Goal: Contribute content: Add original content to the website for others to see

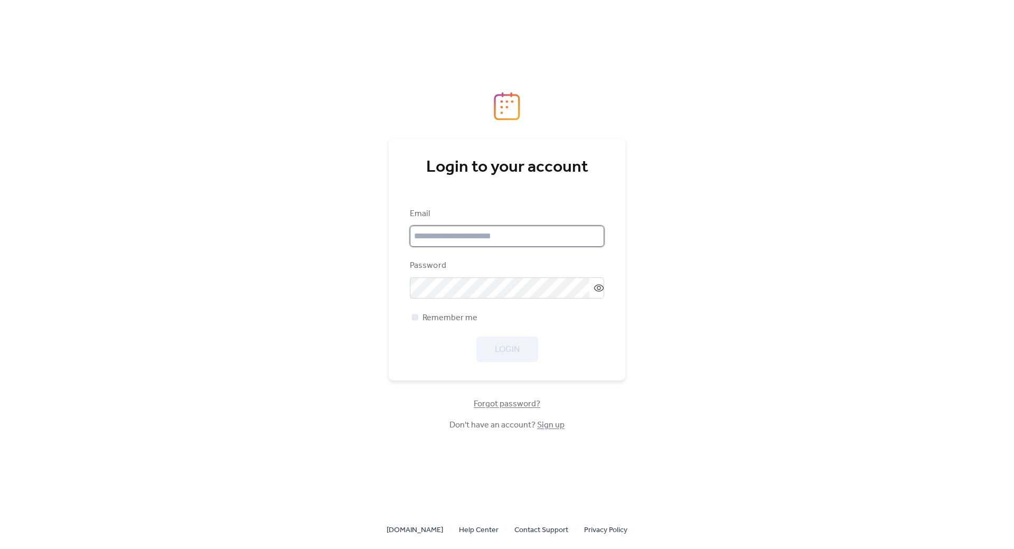
click at [462, 241] on input "email" at bounding box center [507, 236] width 194 height 21
type input "**********"
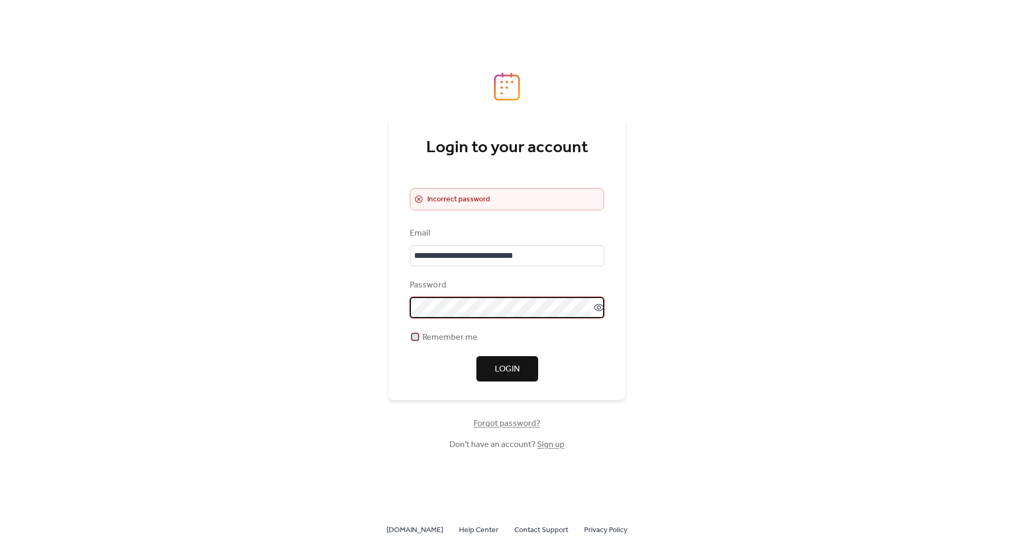
click at [415, 336] on div at bounding box center [415, 336] width 6 height 6
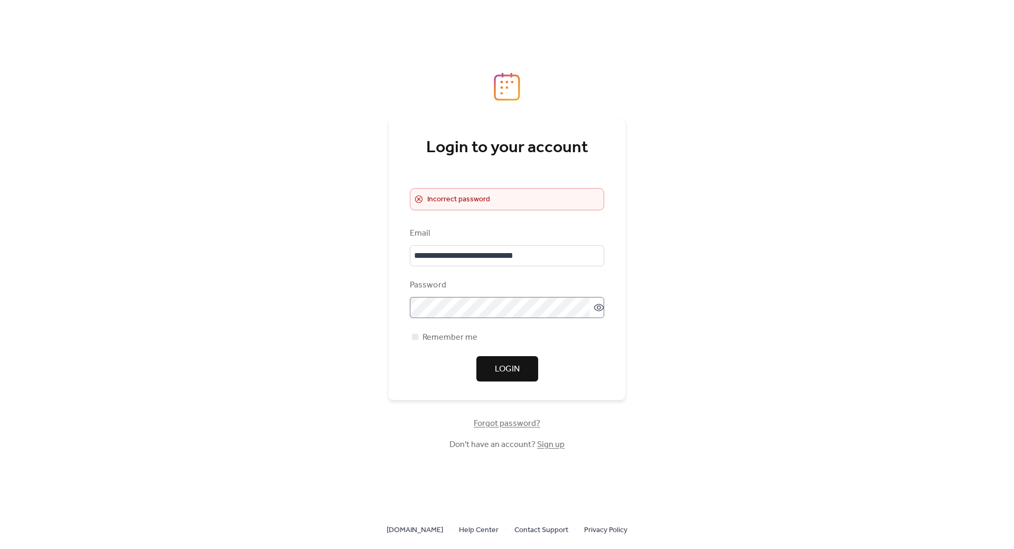
click at [595, 311] on icon at bounding box center [599, 307] width 10 height 7
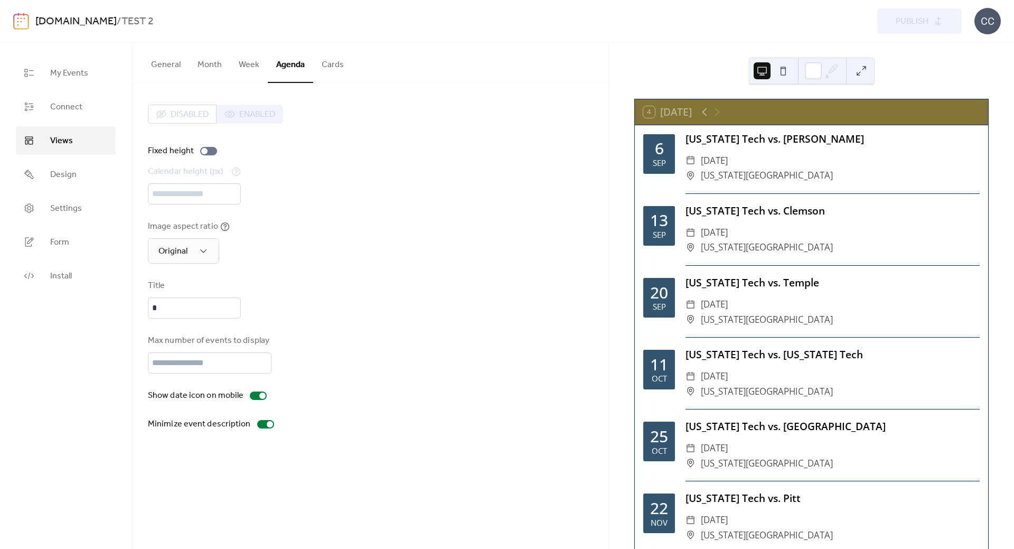
click at [64, 18] on link "[DOMAIN_NAME]" at bounding box center [75, 22] width 81 height 20
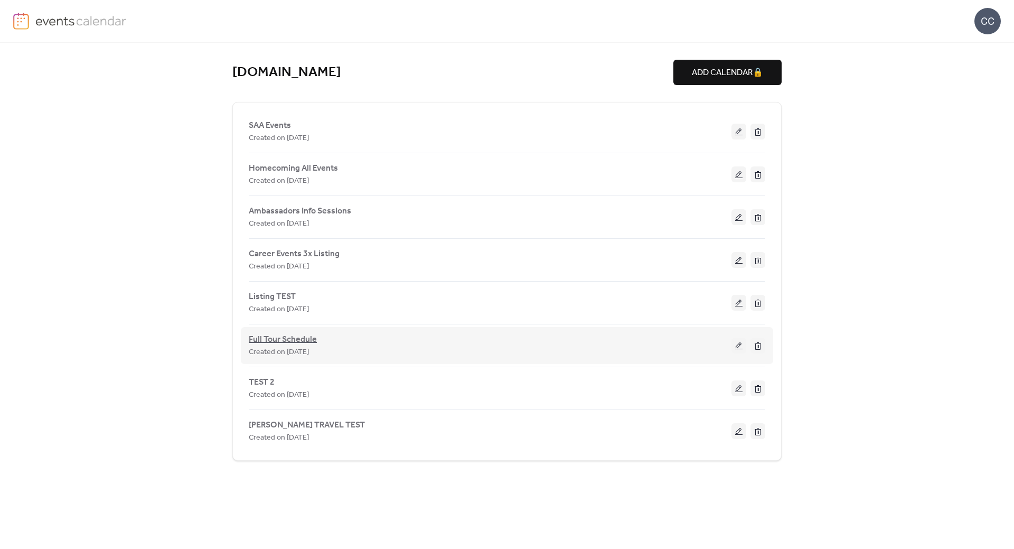
click at [291, 340] on span "Full Tour Schedule" at bounding box center [283, 339] width 68 height 13
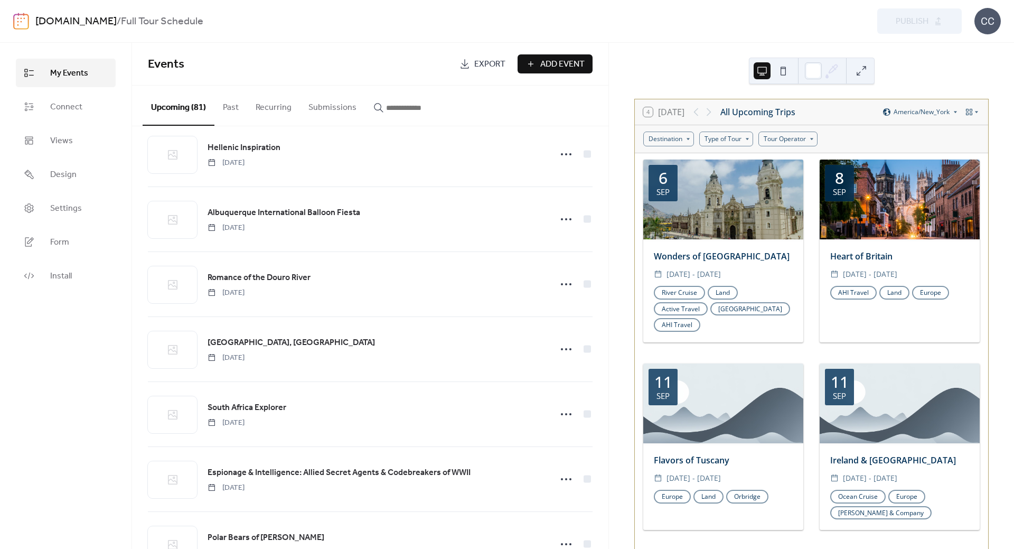
scroll to position [581, 0]
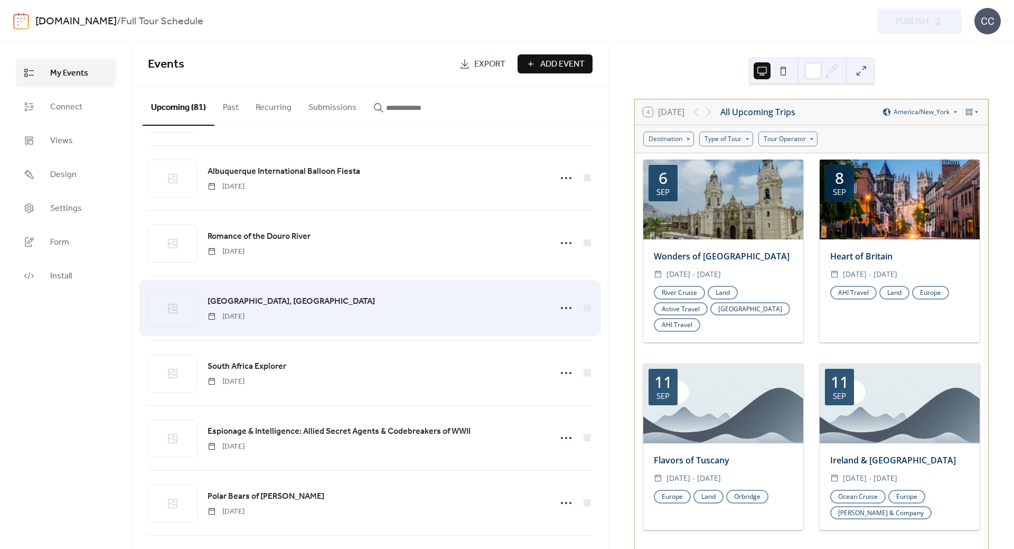
click at [345, 298] on span "[GEOGRAPHIC_DATA], [GEOGRAPHIC_DATA]" at bounding box center [291, 301] width 167 height 13
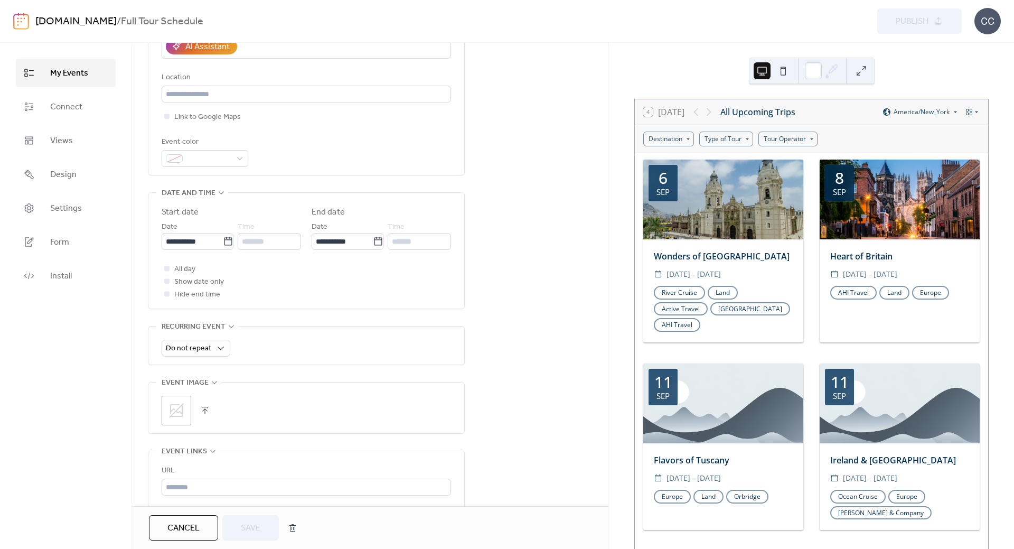
scroll to position [317, 0]
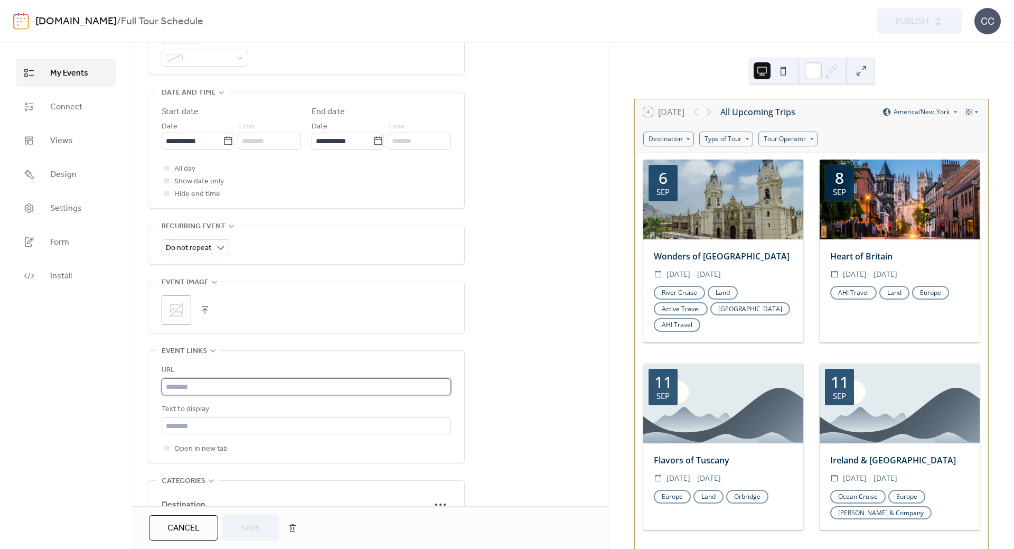
click at [225, 386] on input "text" at bounding box center [306, 386] width 289 height 17
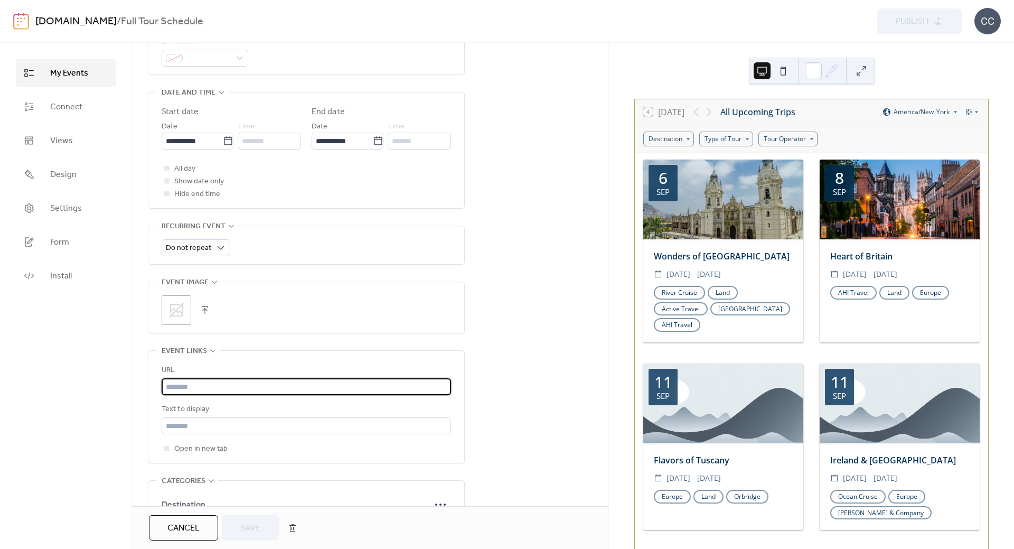
paste input "**********"
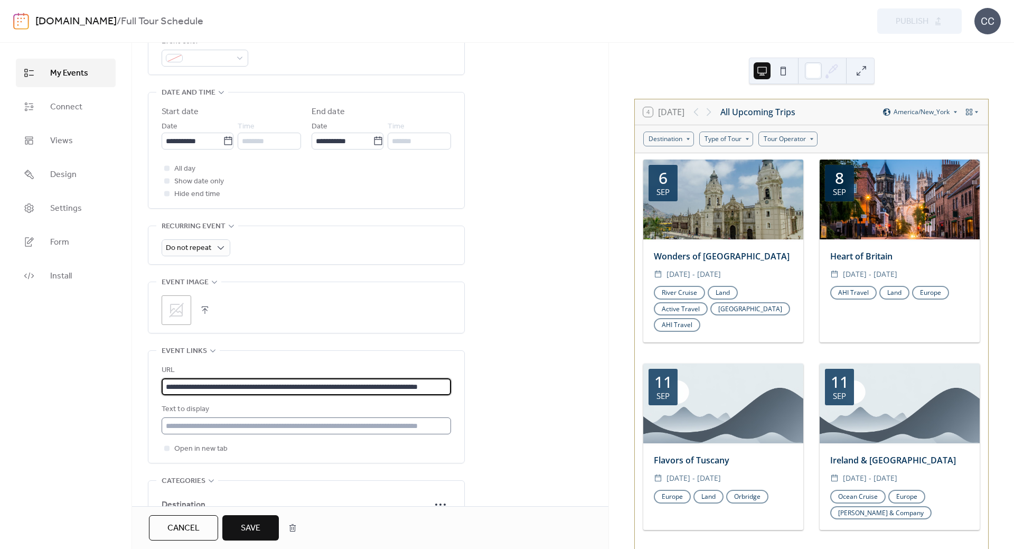
type input "**********"
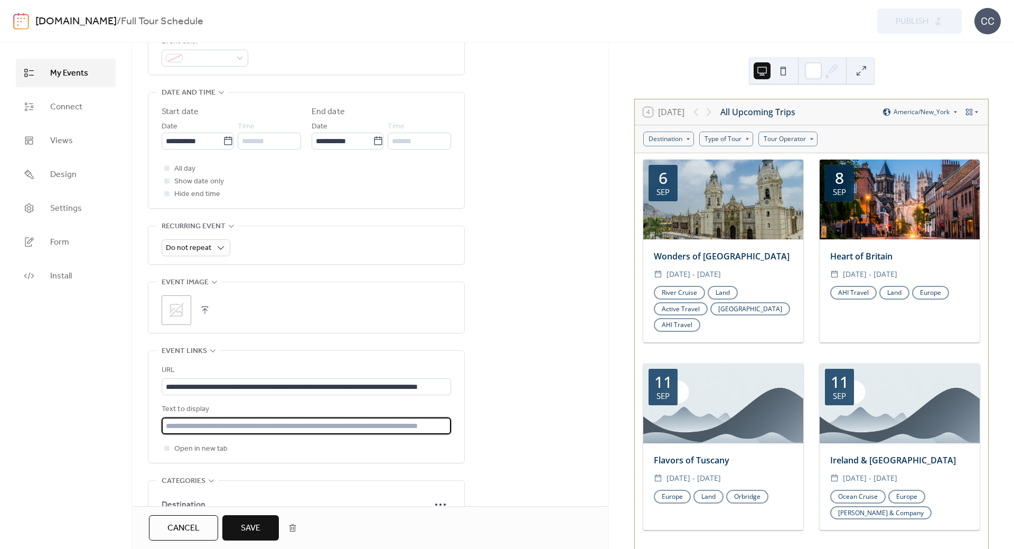
click at [283, 429] on input "text" at bounding box center [306, 425] width 289 height 17
type input "**********"
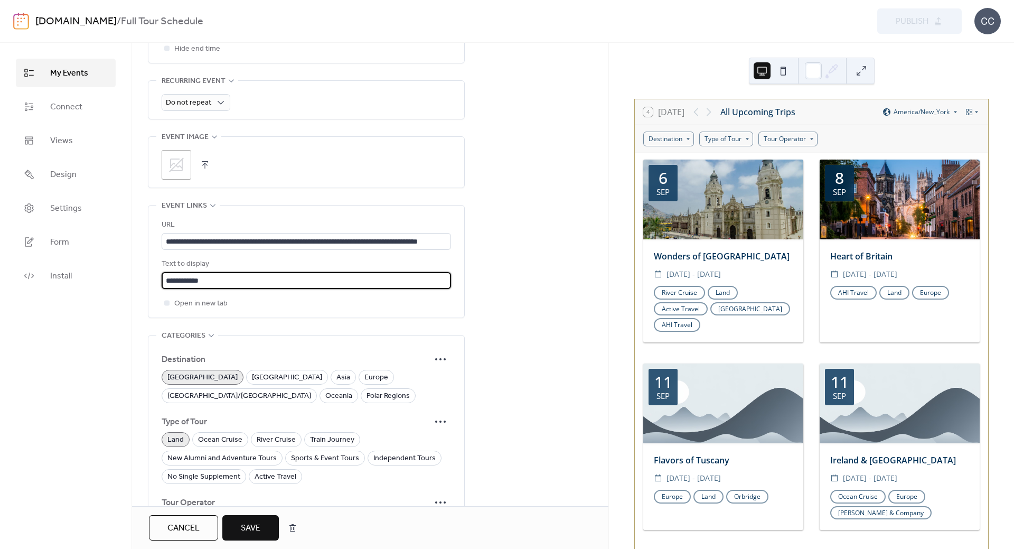
scroll to position [407, 0]
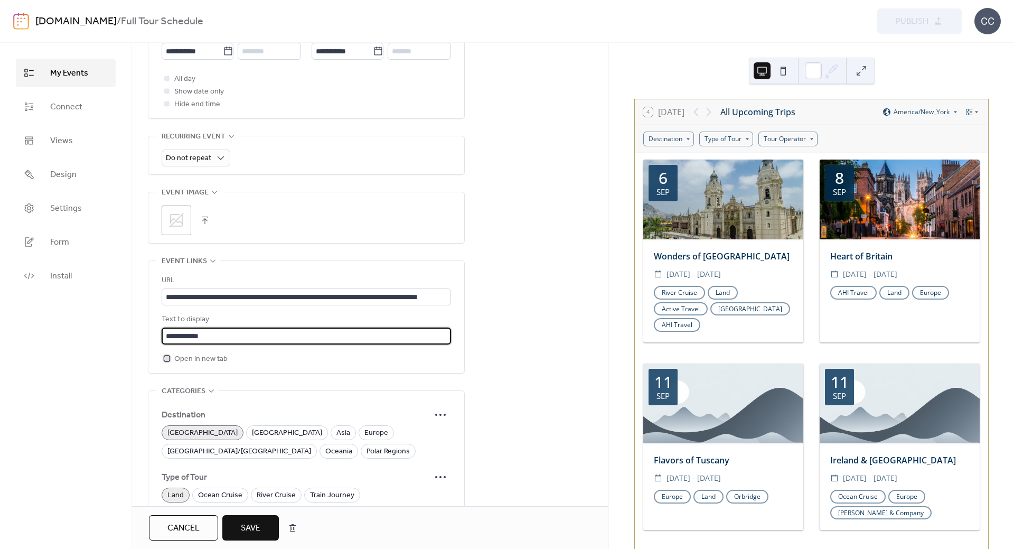
click at [164, 359] on div at bounding box center [166, 358] width 5 height 5
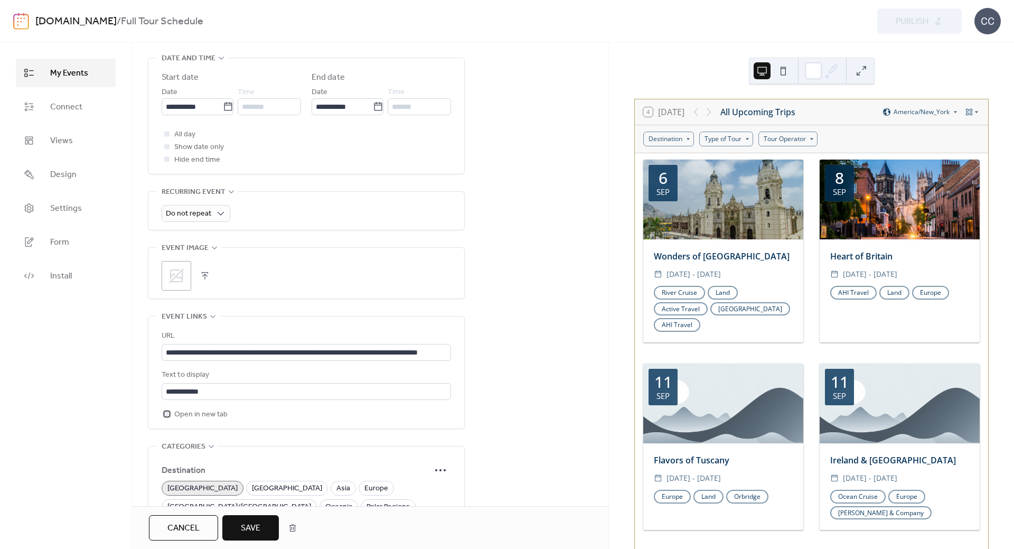
scroll to position [301, 0]
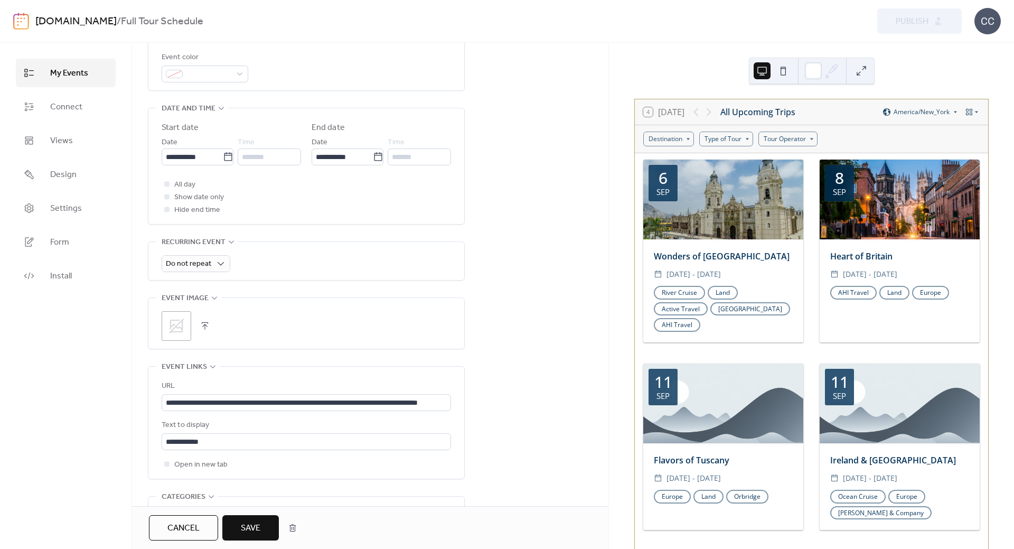
click at [259, 529] on span "Save" at bounding box center [251, 528] width 20 height 13
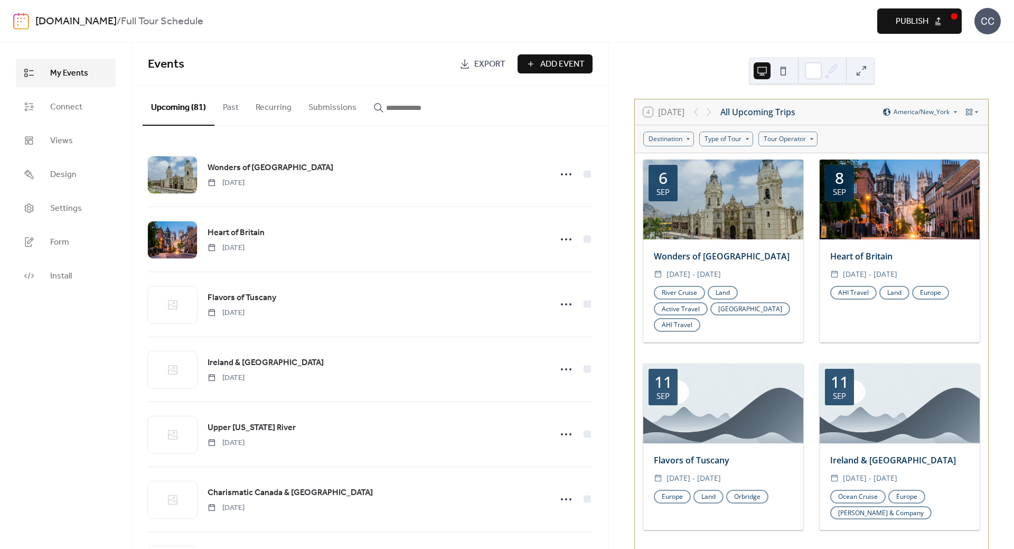
click at [914, 24] on span "Publish" at bounding box center [912, 21] width 33 height 13
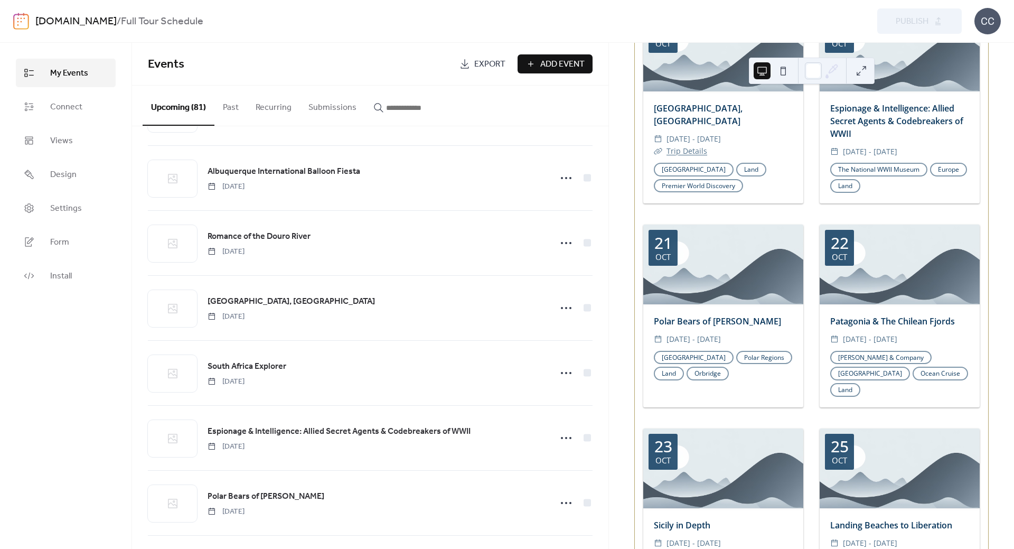
scroll to position [1268, 0]
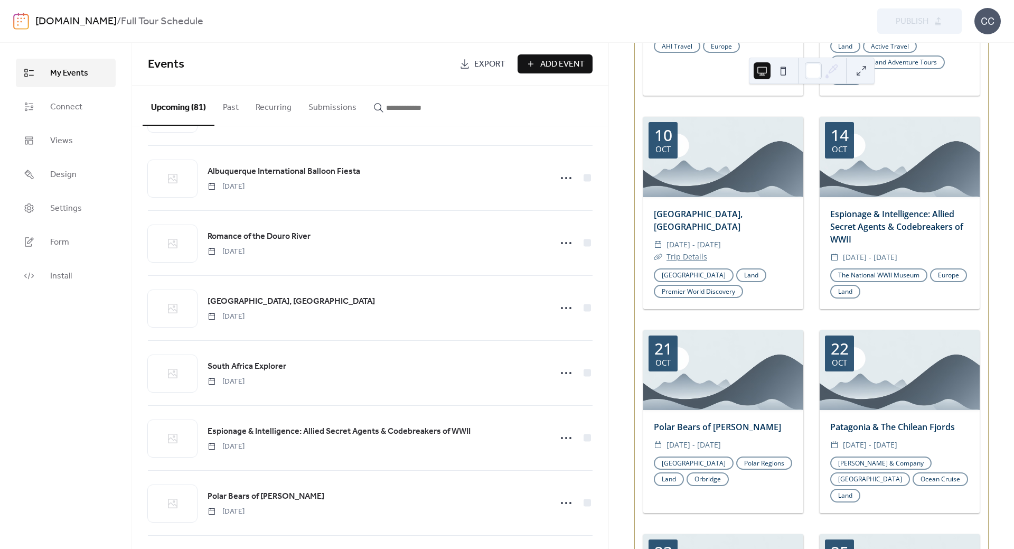
click at [693, 251] on link "Trip Details" at bounding box center [687, 256] width 41 height 10
